Goal: Leave review/rating: Leave review/rating

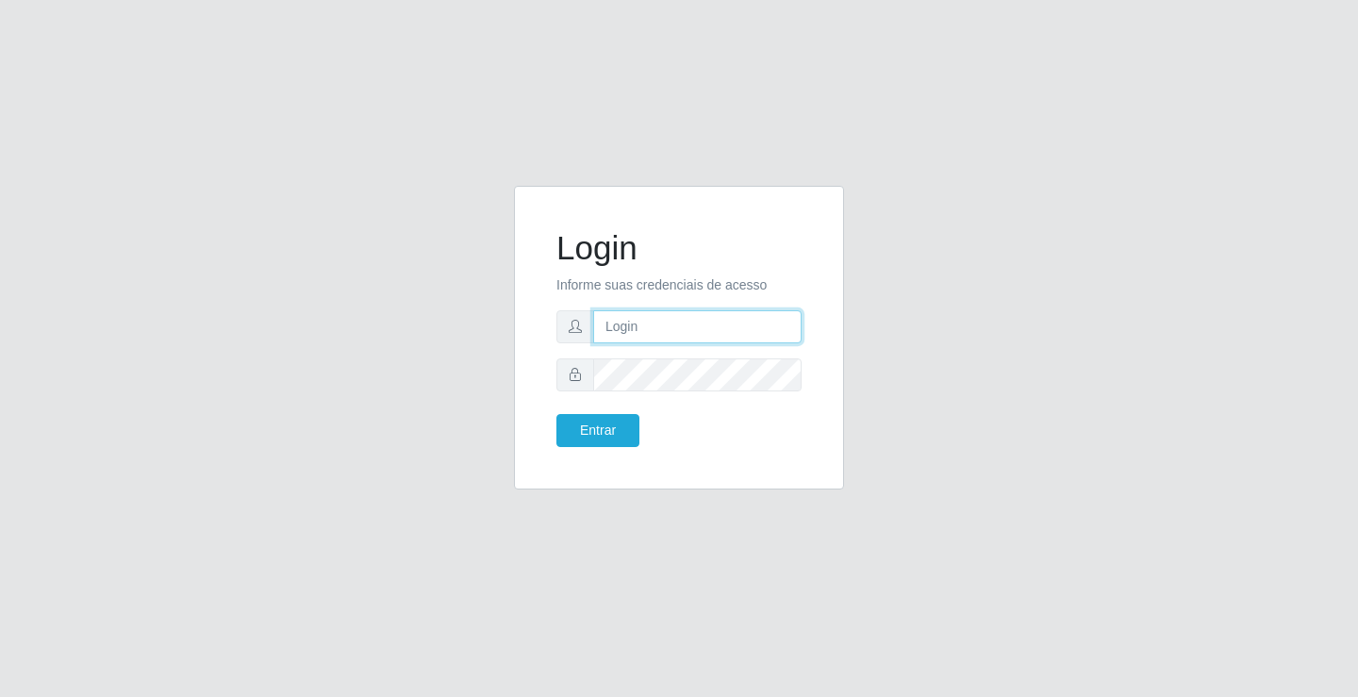
click at [640, 337] on input "text" at bounding box center [697, 326] width 208 height 33
type input "ediane@ideal"
click at [556, 414] on button "Entrar" at bounding box center [597, 430] width 83 height 33
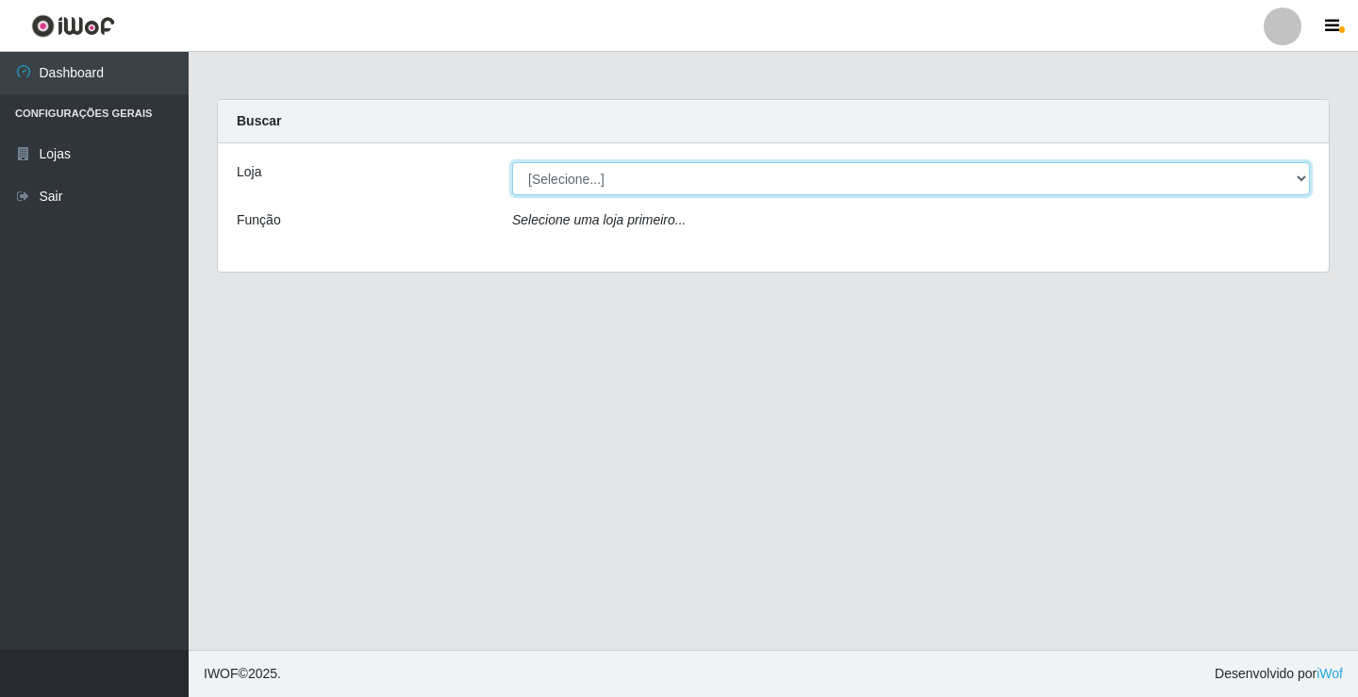
click at [560, 179] on select "[Selecione...] Ideal - Conceição" at bounding box center [911, 178] width 798 height 33
select select "231"
click at [512, 162] on select "[Selecione...] Ideal - Conceição" at bounding box center [911, 178] width 798 height 33
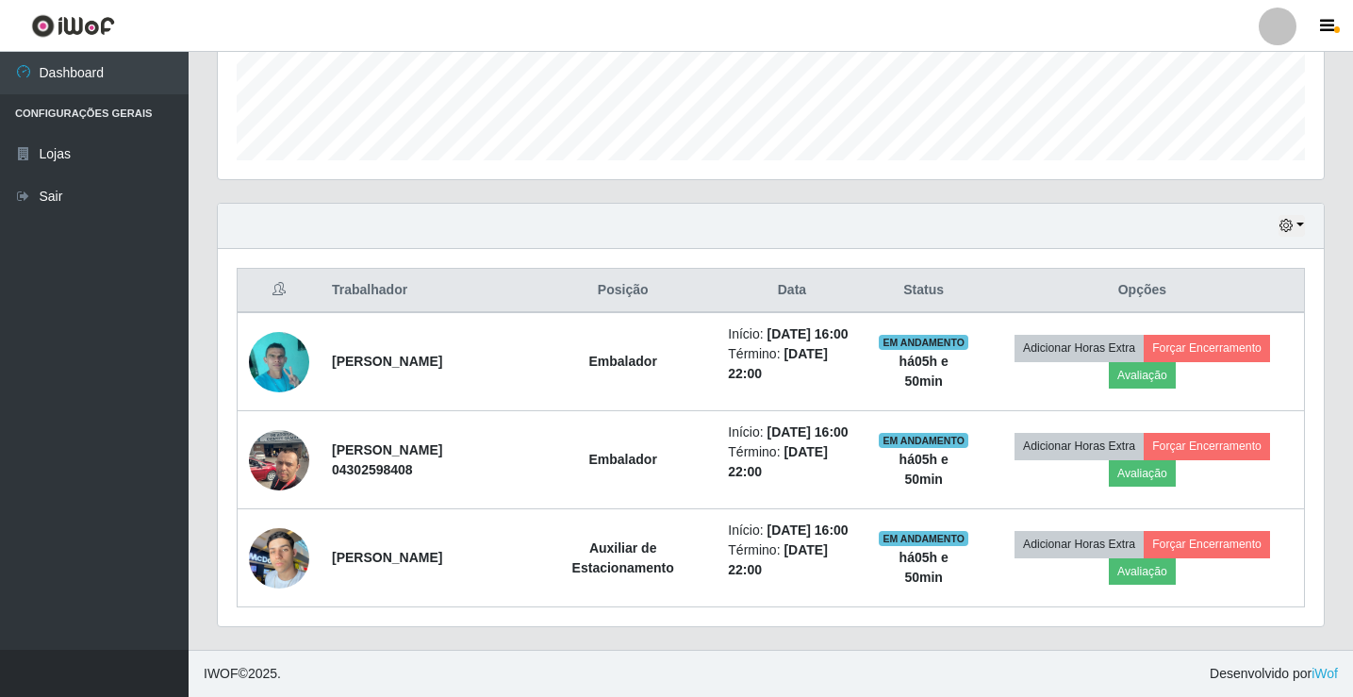
scroll to position [573, 0]
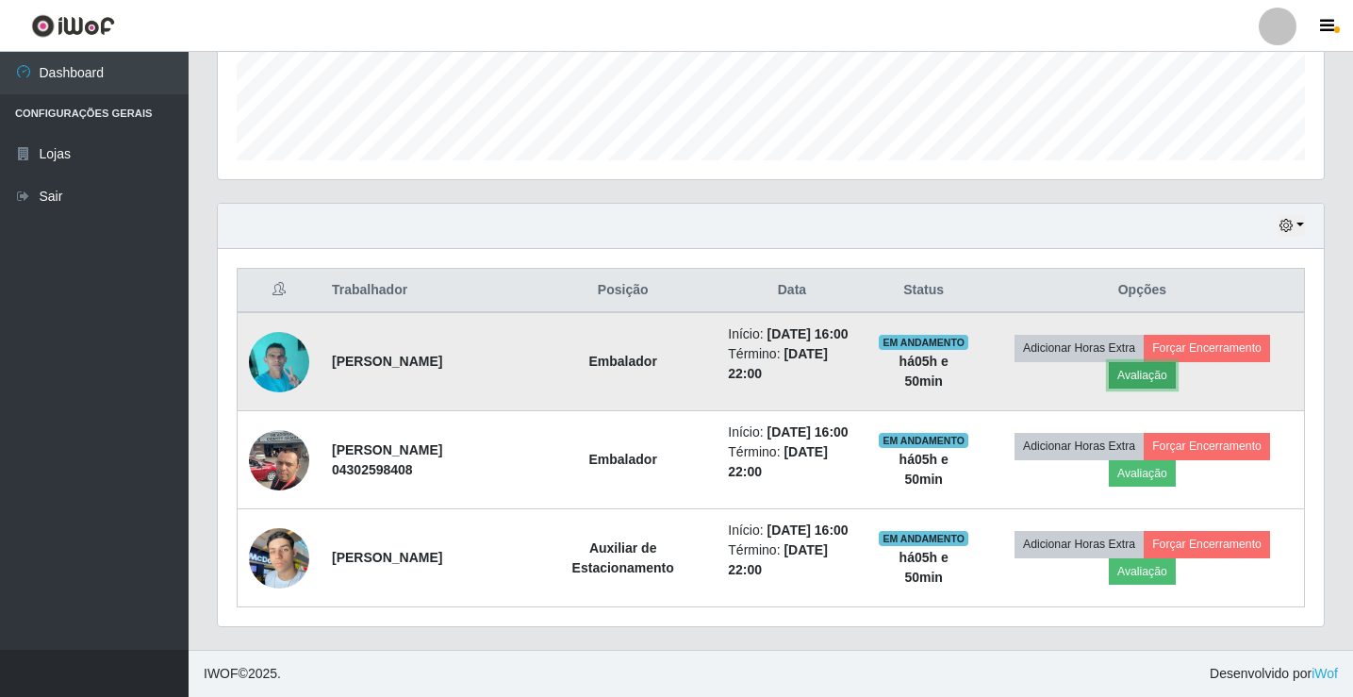
click at [1162, 362] on button "Avaliação" at bounding box center [1142, 375] width 67 height 26
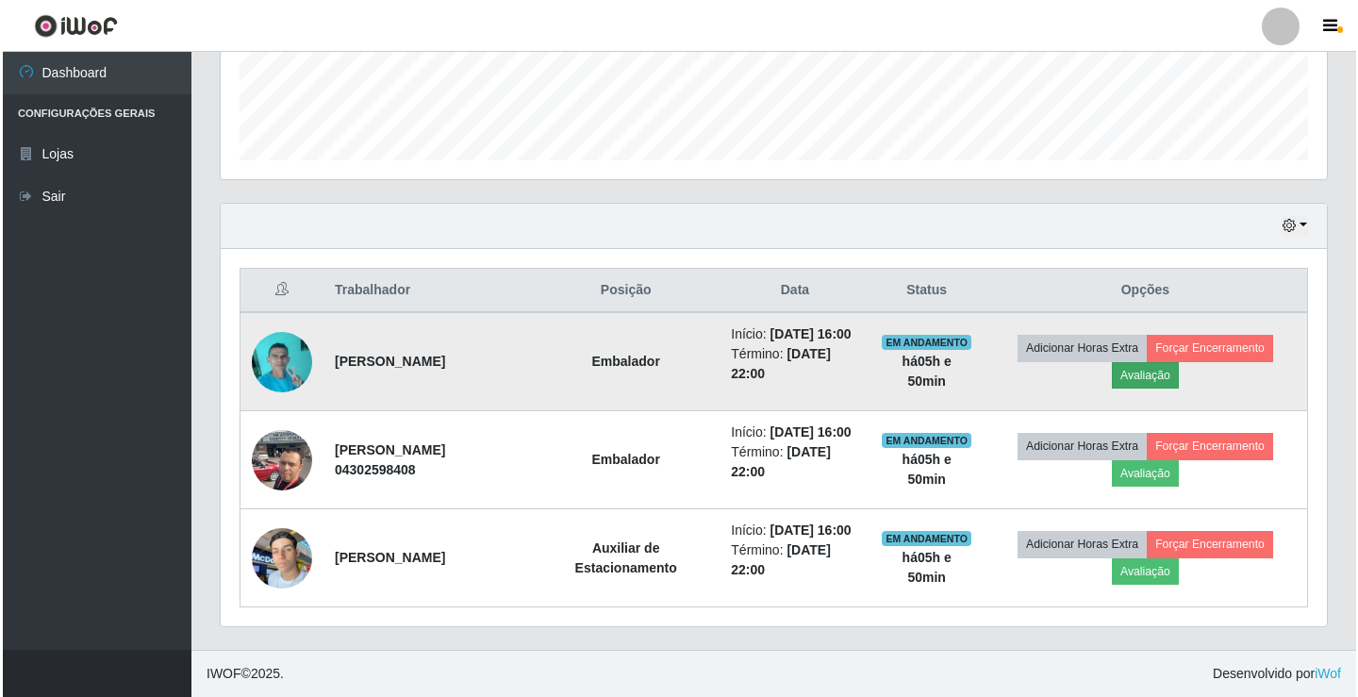
scroll to position [391, 1097]
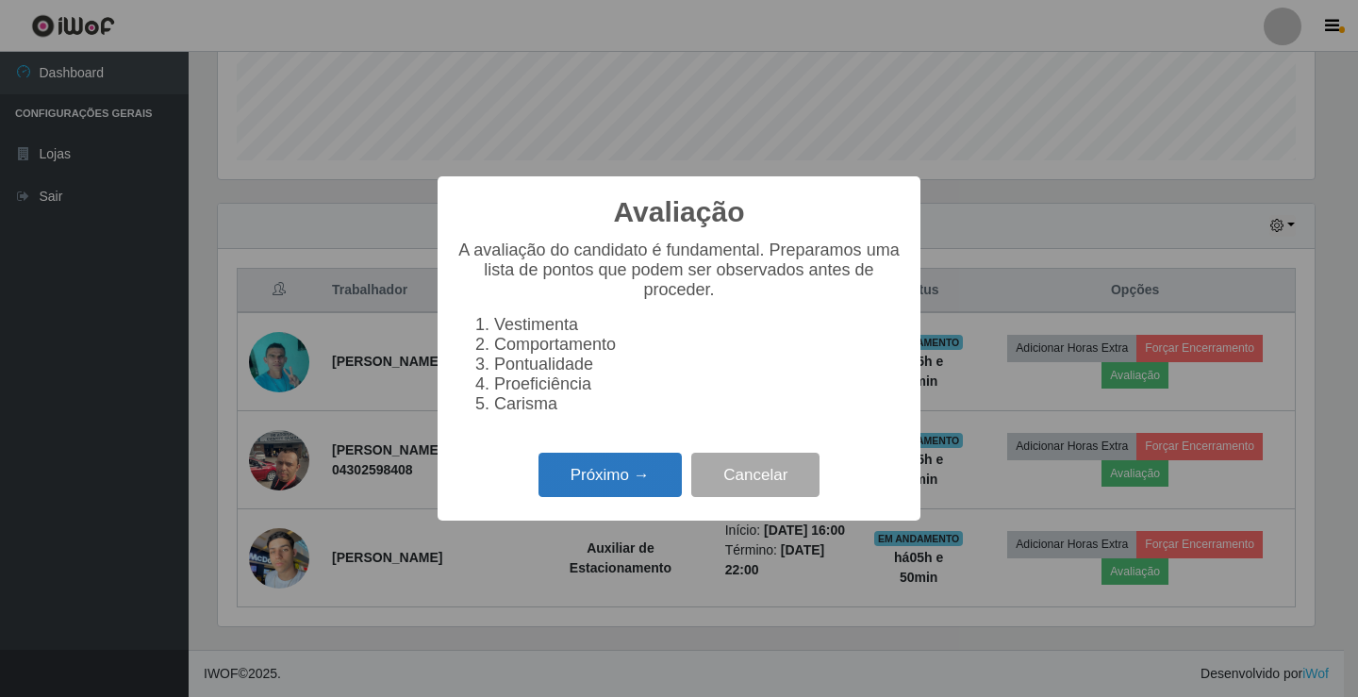
click at [635, 488] on button "Próximo →" at bounding box center [609, 475] width 143 height 44
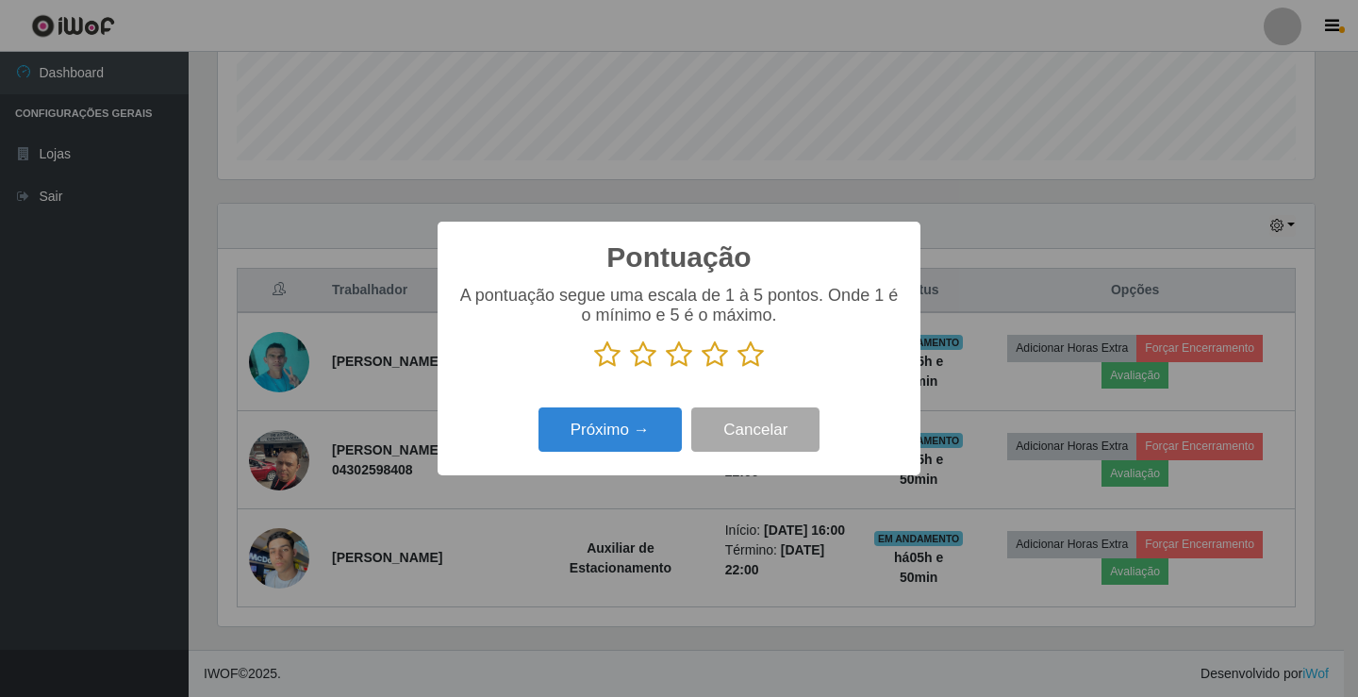
click at [748, 367] on icon at bounding box center [750, 354] width 26 height 28
click at [737, 369] on input "radio" at bounding box center [737, 369] width 0 height 0
click at [600, 443] on button "Próximo →" at bounding box center [609, 429] width 143 height 44
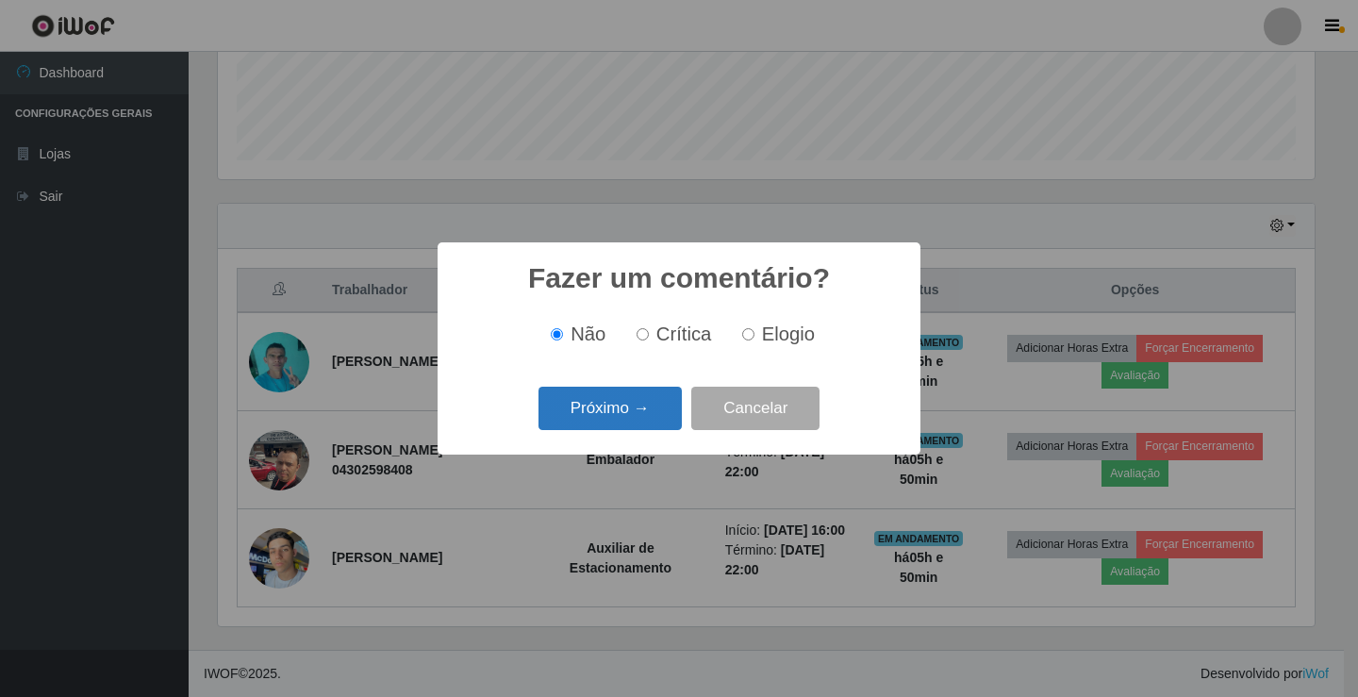
click at [611, 420] on button "Próximo →" at bounding box center [609, 409] width 143 height 44
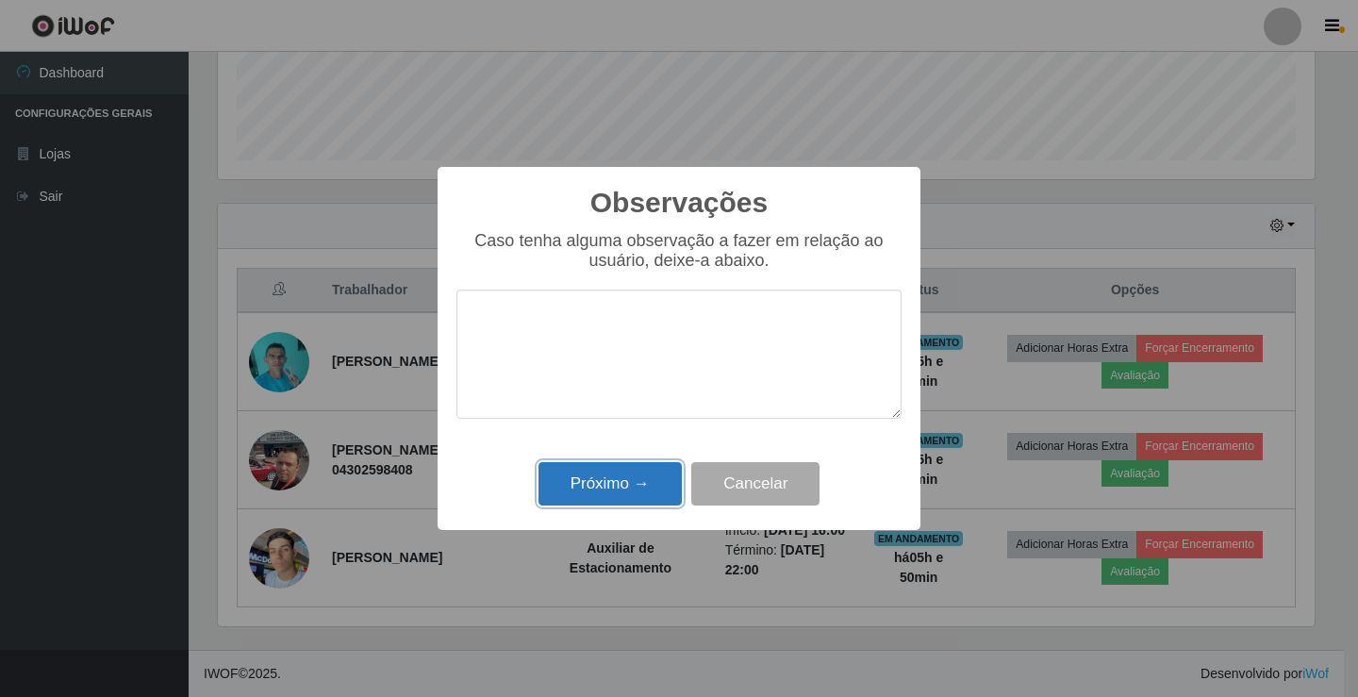
click at [619, 471] on button "Próximo →" at bounding box center [609, 484] width 143 height 44
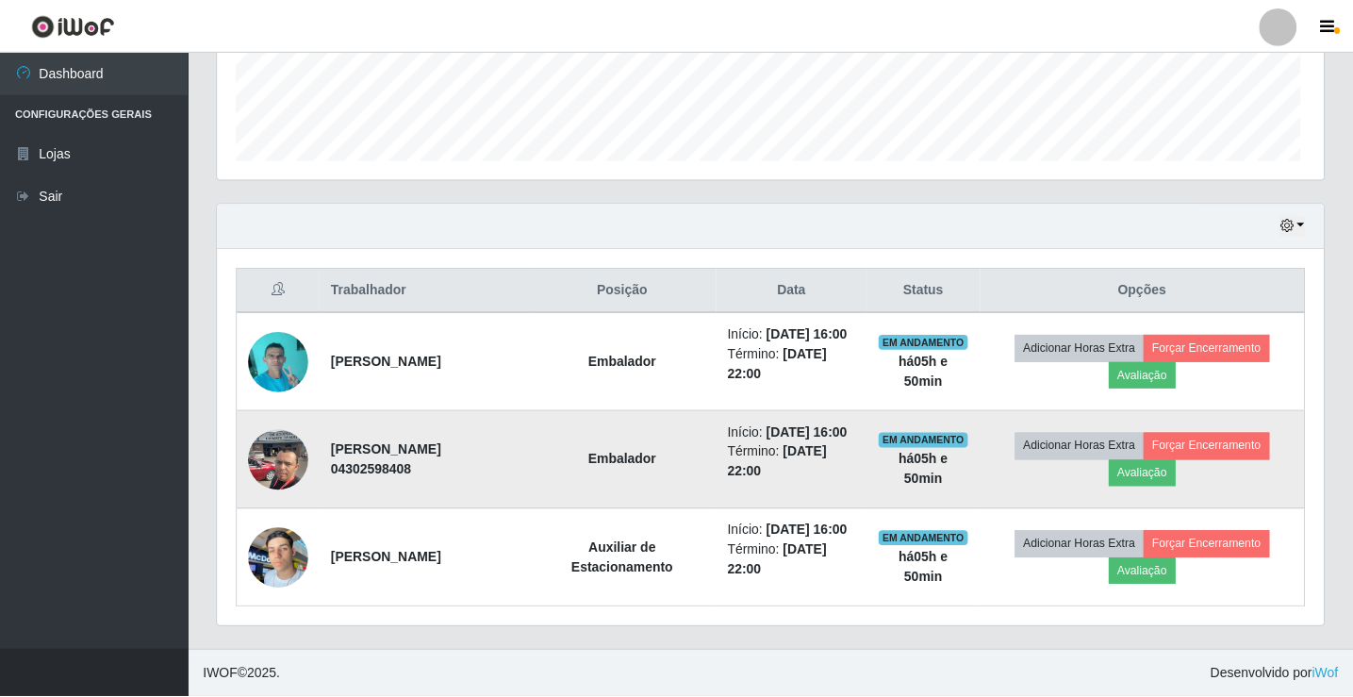
scroll to position [391, 1106]
click at [1146, 460] on button "Avaliação" at bounding box center [1142, 473] width 67 height 26
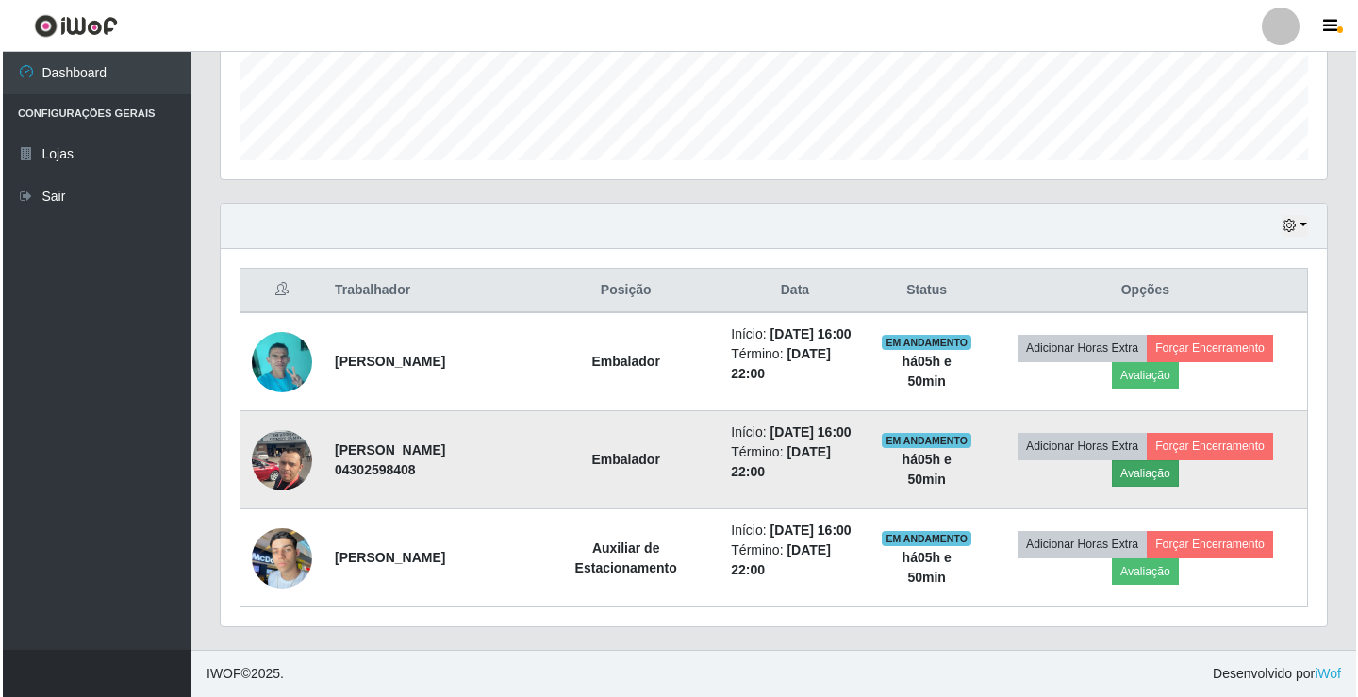
scroll to position [391, 1097]
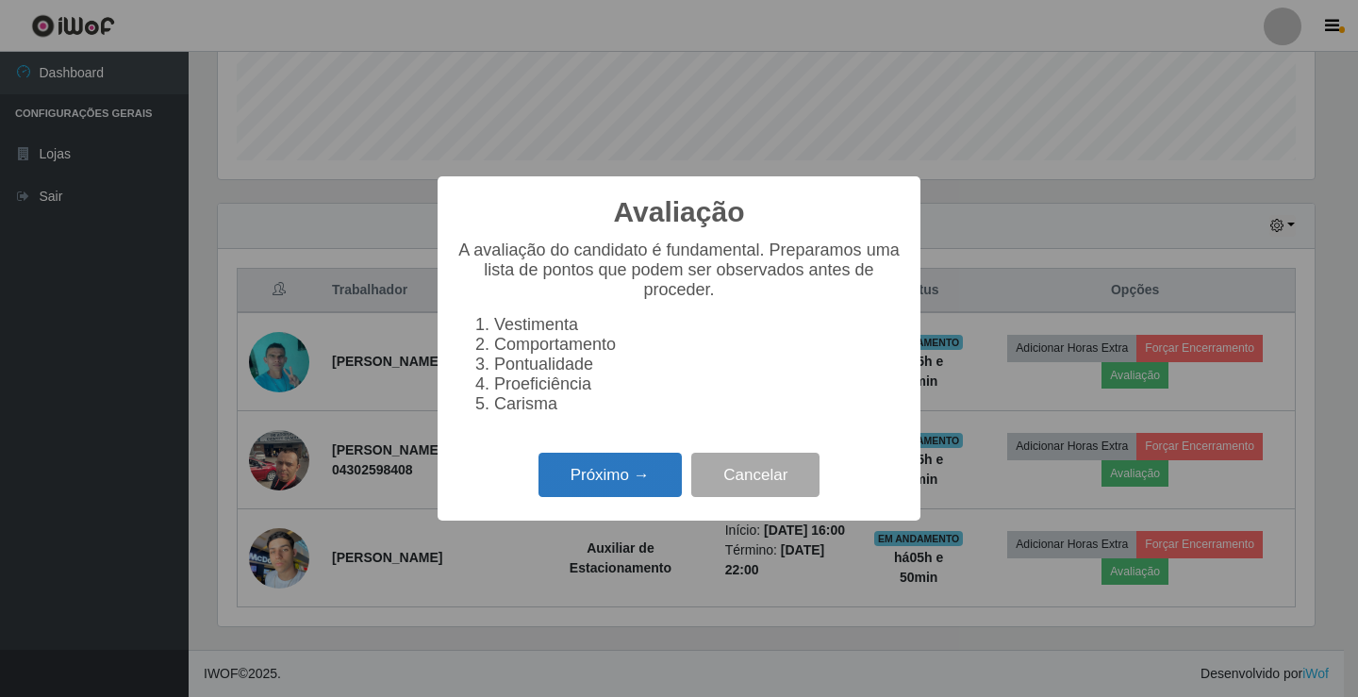
click at [637, 481] on button "Próximo →" at bounding box center [609, 475] width 143 height 44
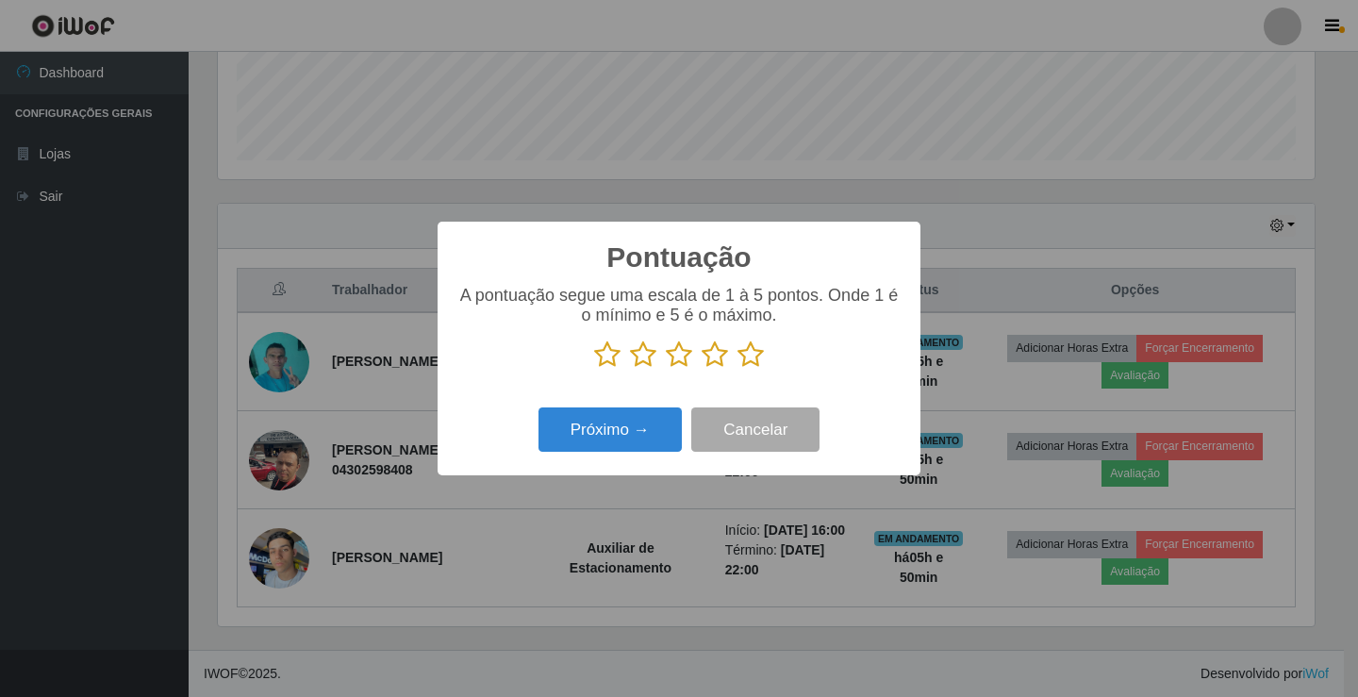
scroll to position [942639, 941933]
click at [764, 357] on p at bounding box center [678, 354] width 445 height 28
click at [748, 351] on icon at bounding box center [750, 354] width 26 height 28
click at [737, 369] on input "radio" at bounding box center [737, 369] width 0 height 0
click at [621, 416] on button "Próximo →" at bounding box center [609, 429] width 143 height 44
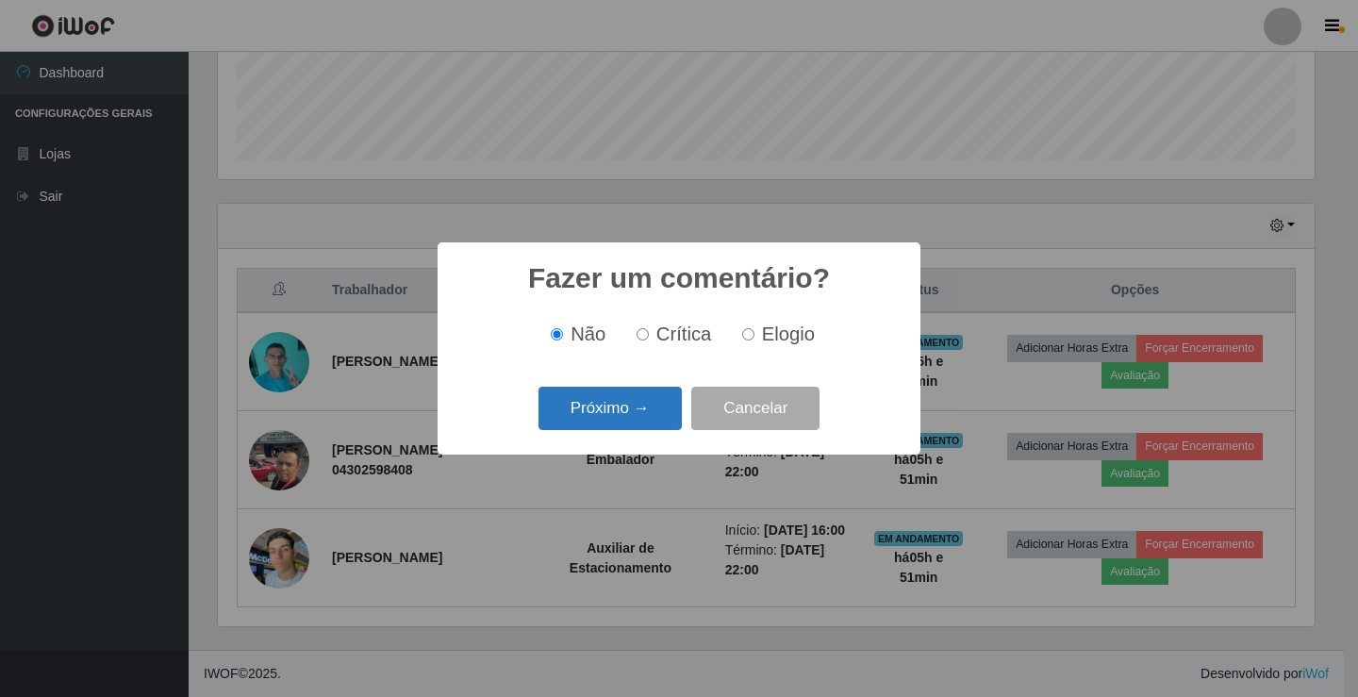
click at [615, 403] on button "Próximo →" at bounding box center [609, 409] width 143 height 44
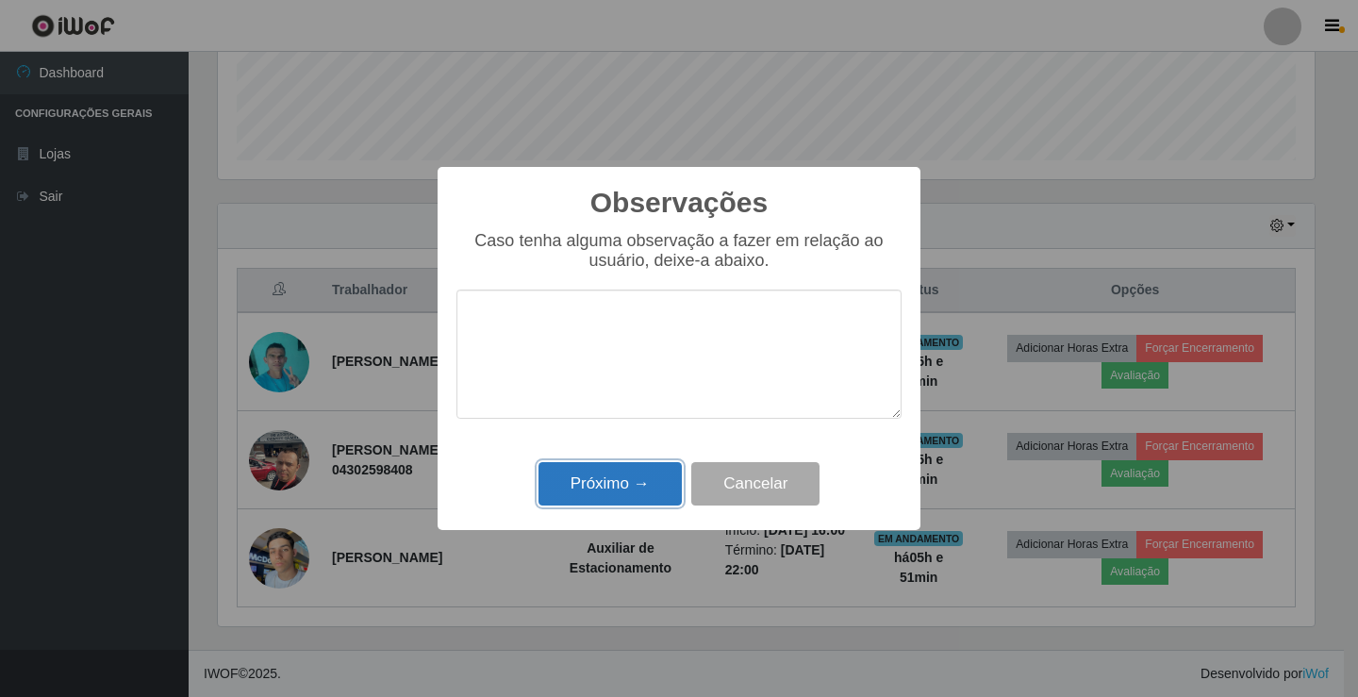
click at [614, 477] on button "Próximo →" at bounding box center [609, 484] width 143 height 44
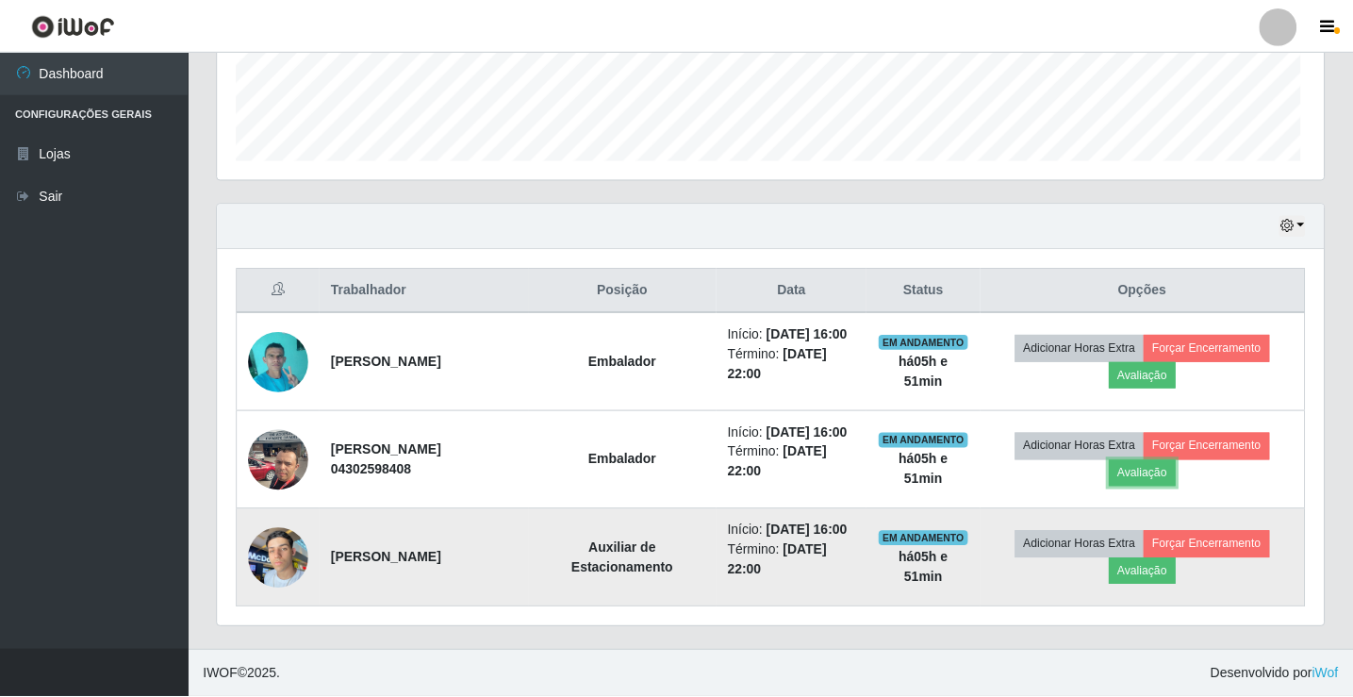
scroll to position [391, 1106]
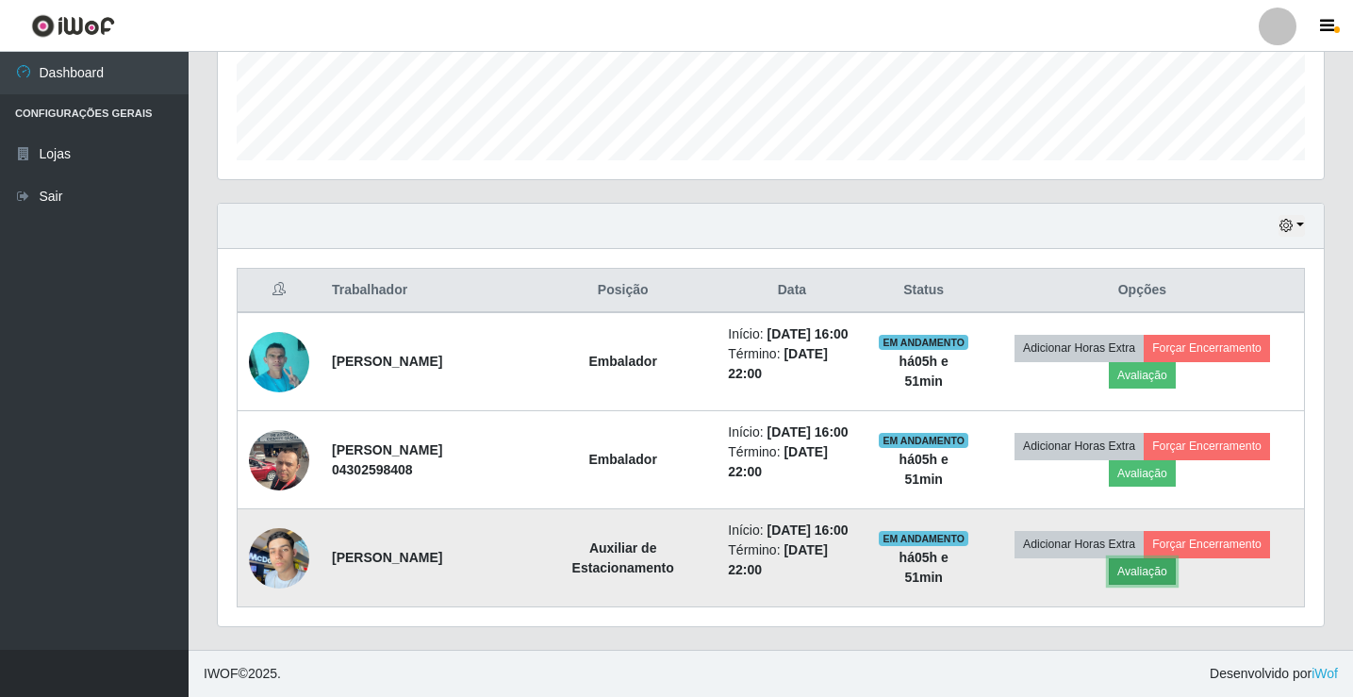
click at [1153, 558] on button "Avaliação" at bounding box center [1142, 571] width 67 height 26
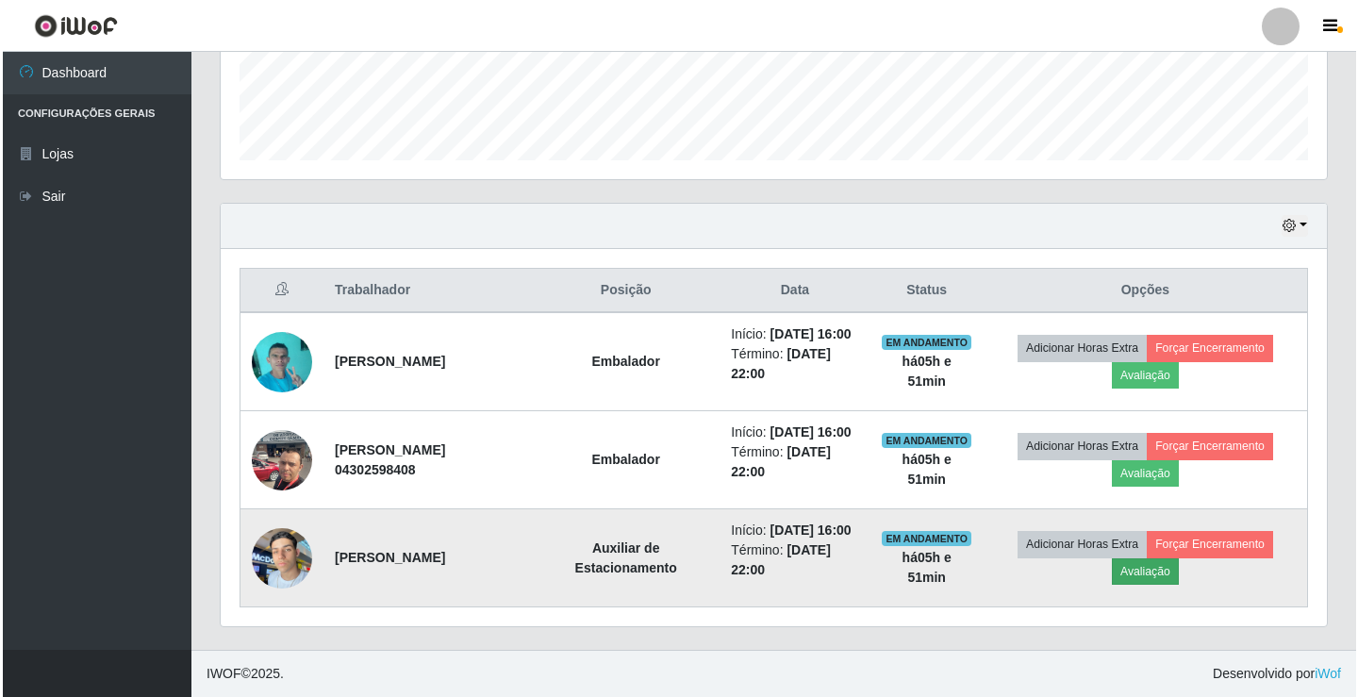
scroll to position [391, 1097]
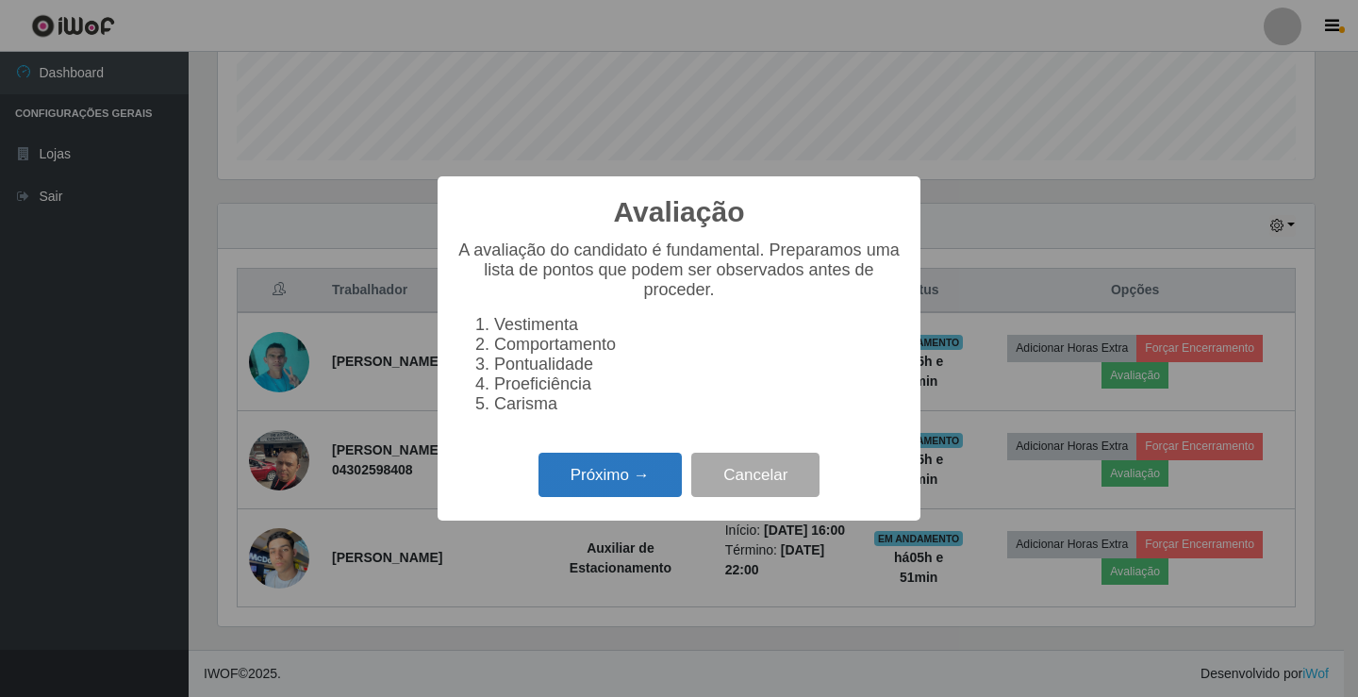
click at [612, 491] on button "Próximo →" at bounding box center [609, 475] width 143 height 44
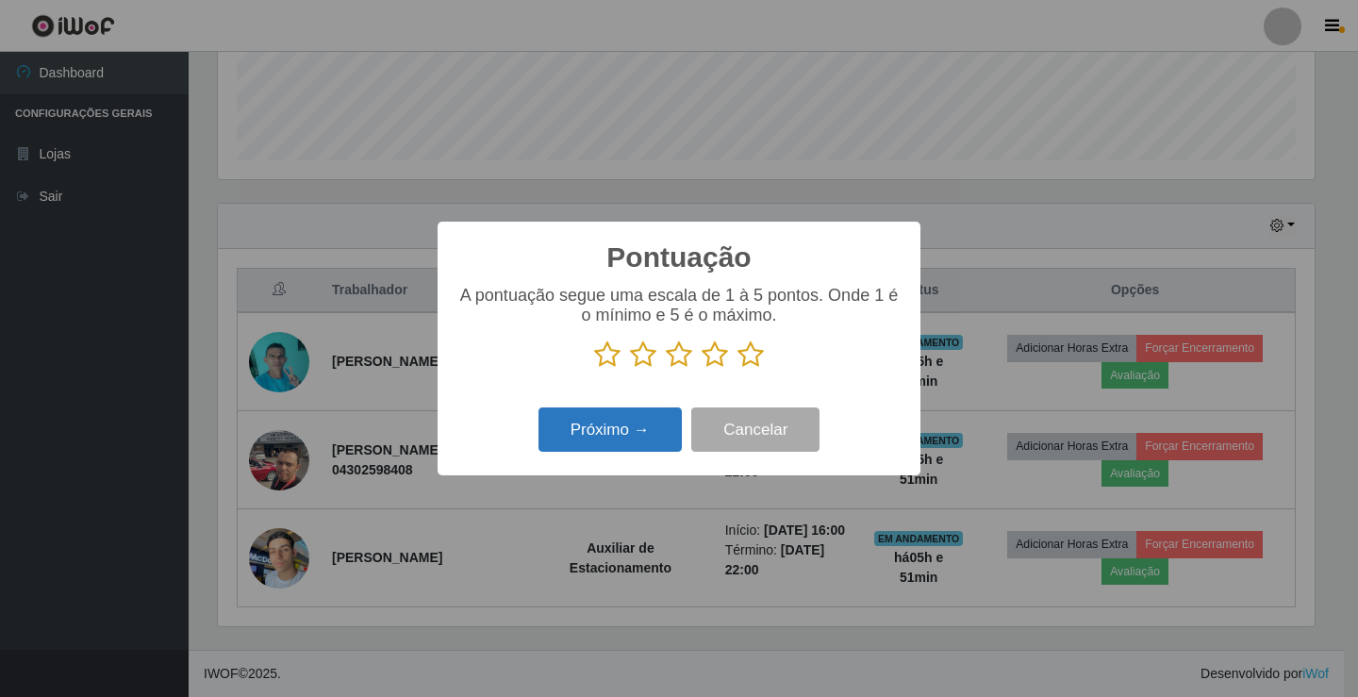
scroll to position [942639, 941933]
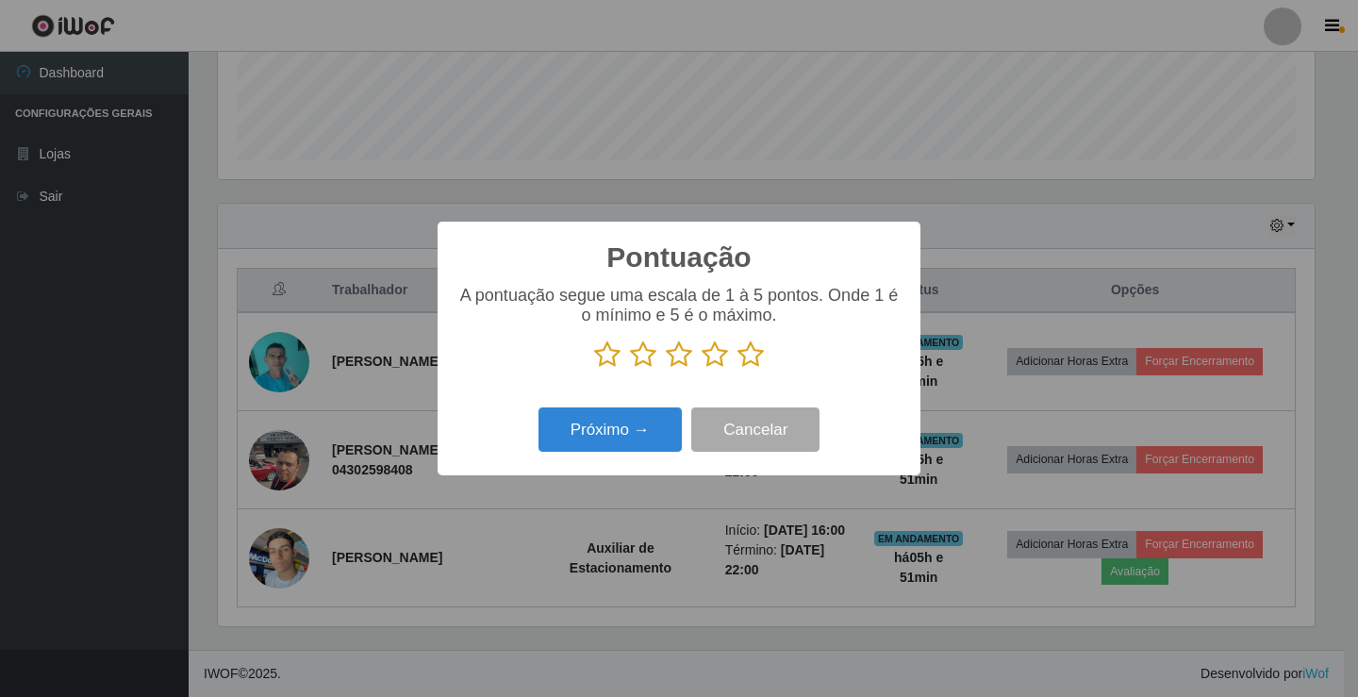
click at [750, 355] on icon at bounding box center [750, 354] width 26 height 28
click at [737, 369] on input "radio" at bounding box center [737, 369] width 0 height 0
click at [602, 440] on button "Próximo →" at bounding box center [609, 429] width 143 height 44
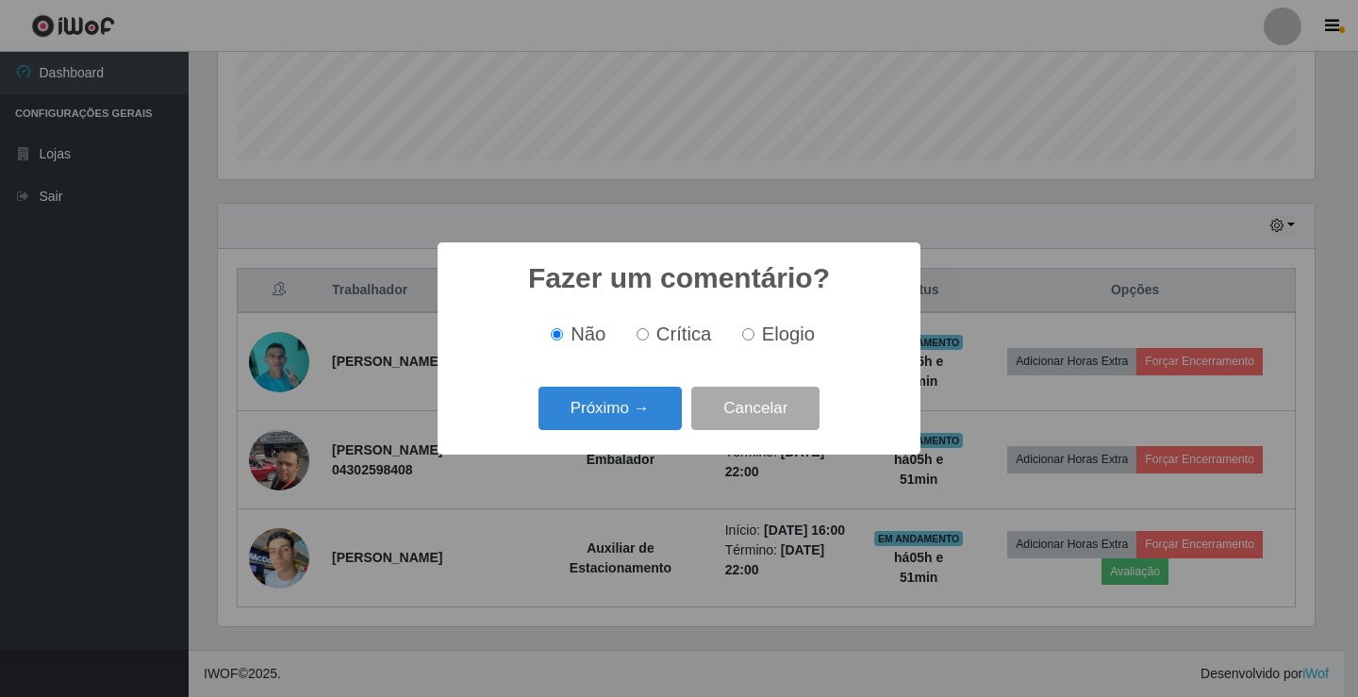
click at [600, 435] on div "Próximo → Cancelar" at bounding box center [678, 408] width 445 height 54
click at [598, 426] on button "Próximo →" at bounding box center [609, 409] width 143 height 44
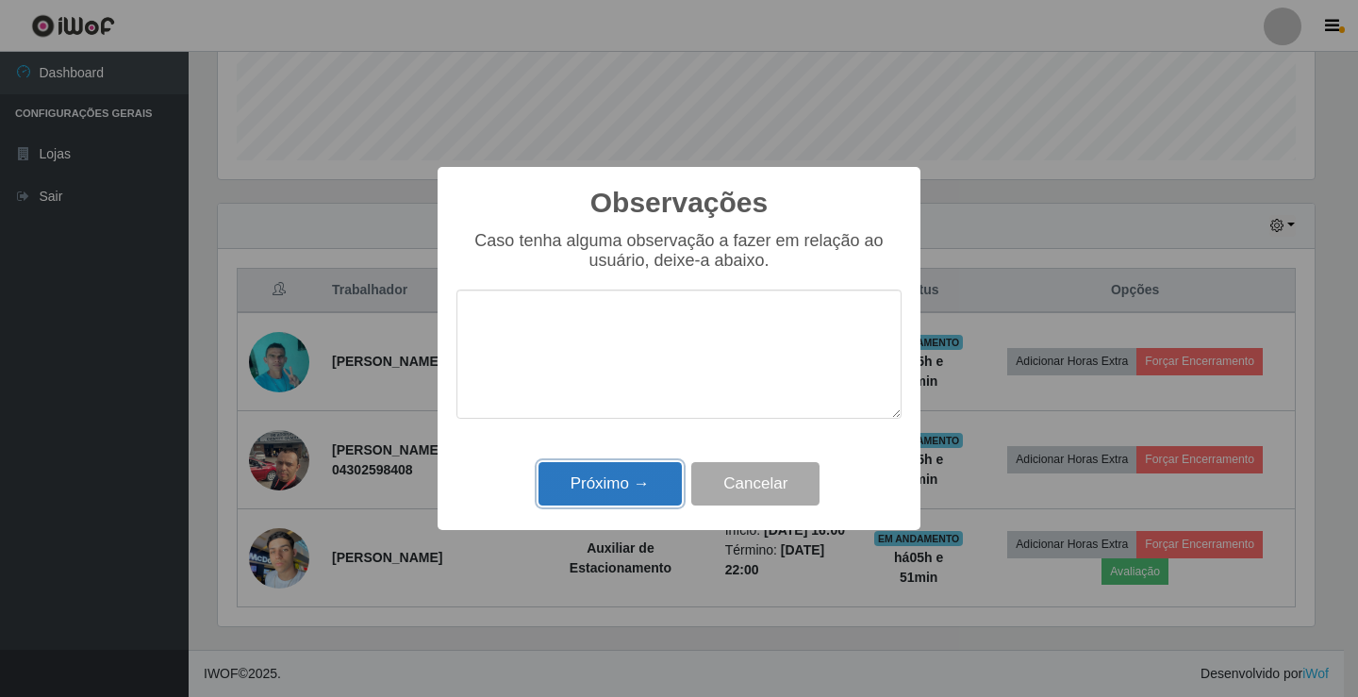
click at [618, 503] on button "Próximo →" at bounding box center [609, 484] width 143 height 44
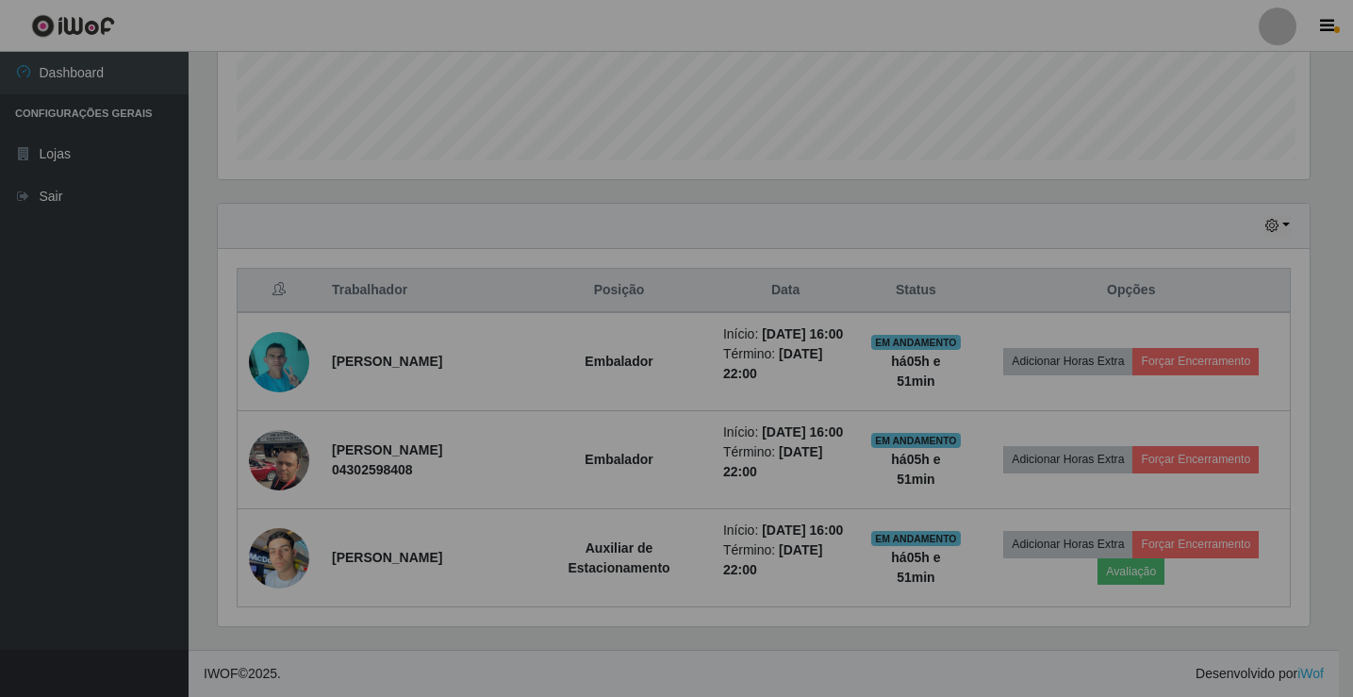
scroll to position [391, 1106]
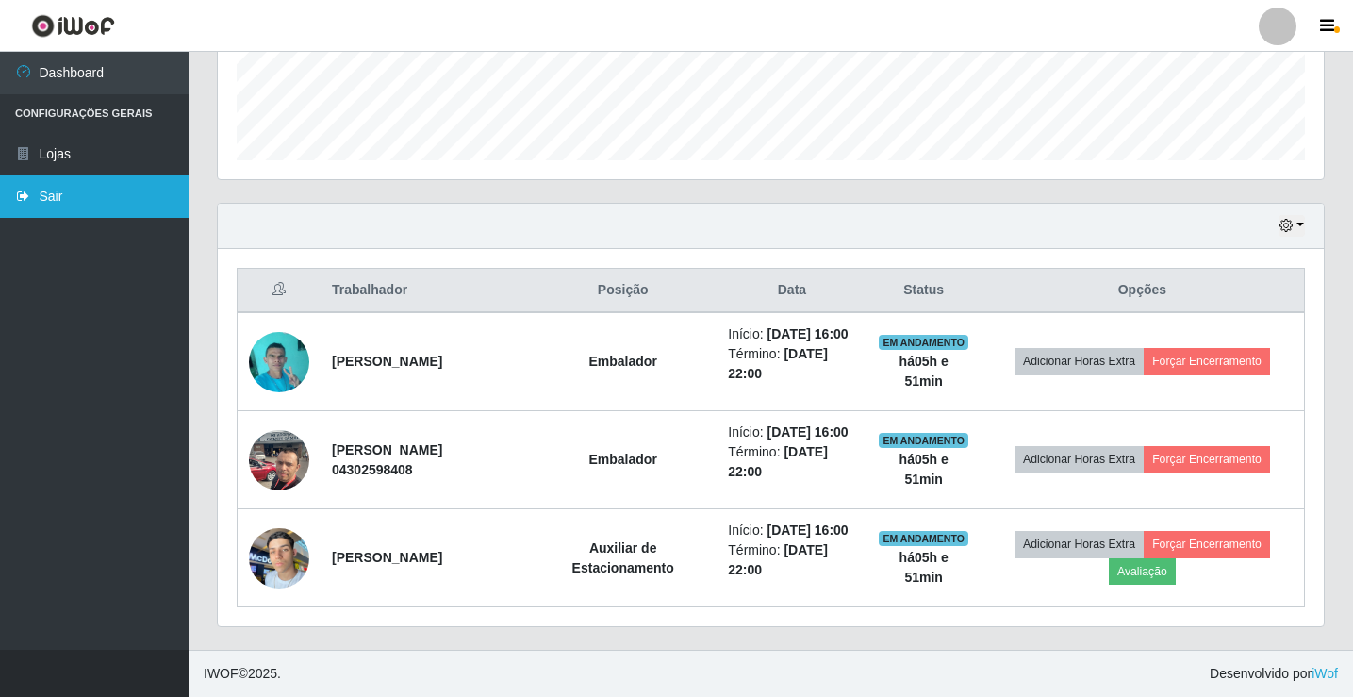
click at [28, 212] on link "Sair" at bounding box center [94, 196] width 189 height 42
